Goal: Task Accomplishment & Management: Manage account settings

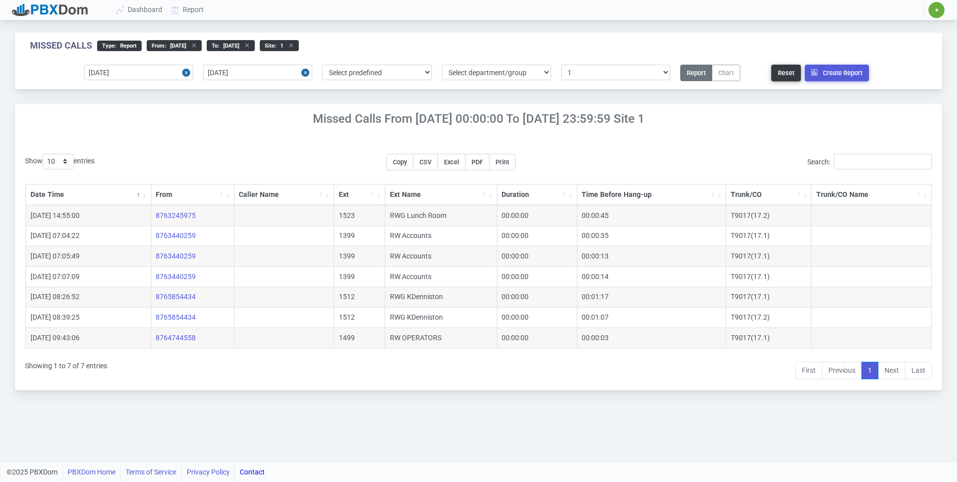
select select "1"
click at [158, 74] on input "2025-08-18" at bounding box center [138, 73] width 109 height 16
click at [181, 9] on icon at bounding box center [175, 10] width 15 height 8
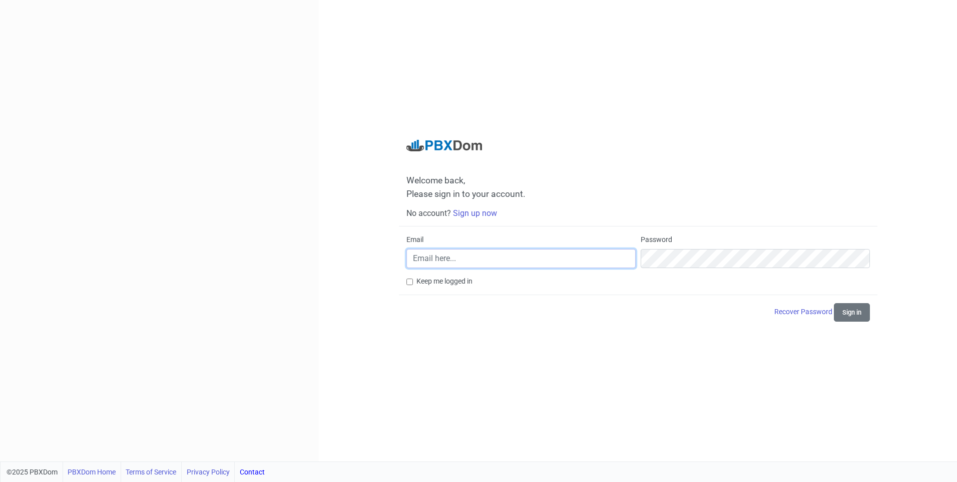
click at [473, 265] on input "Email" at bounding box center [521, 258] width 229 height 19
type input "[EMAIL_ADDRESS][DOMAIN_NAME]"
click at [486, 263] on input "Email" at bounding box center [521, 258] width 229 height 19
type input "[EMAIL_ADDRESS][DOMAIN_NAME]"
click at [933, 31] on div "Welcome back, Please sign in to your account. No account? Sign up now Email [EM…" at bounding box center [638, 230] width 638 height 461
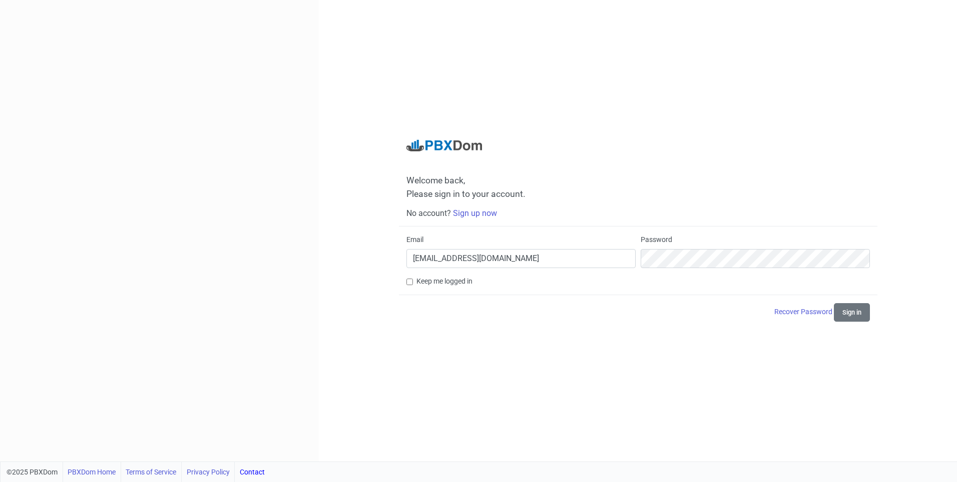
drag, startPoint x: 927, startPoint y: 3, endPoint x: 98, endPoint y: 279, distance: 874.5
click at [98, 279] on div at bounding box center [159, 230] width 319 height 461
